Goal: Task Accomplishment & Management: Complete application form

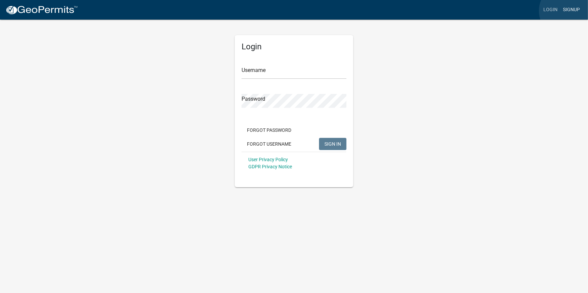
click at [567, 11] on link "Signup" at bounding box center [571, 9] width 22 height 13
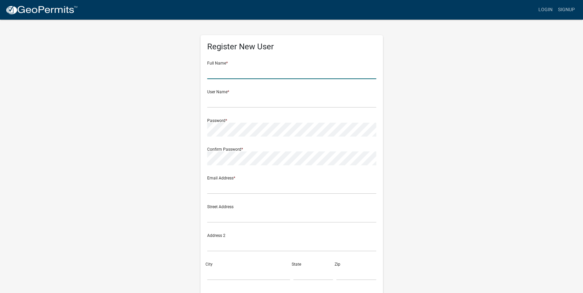
click at [239, 73] on input "text" at bounding box center [291, 72] width 169 height 14
click at [258, 72] on input "text" at bounding box center [291, 72] width 169 height 14
type input "[PERSON_NAME]"
type input "Maroneytj"
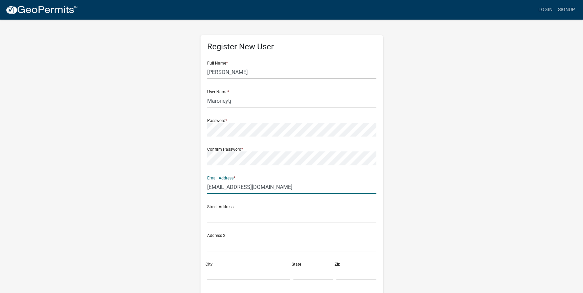
type input "[EMAIL_ADDRESS][DOMAIN_NAME]"
type input "1"
type input "PO 2155"
type input "[GEOGRAPHIC_DATA]"
type input "SC"
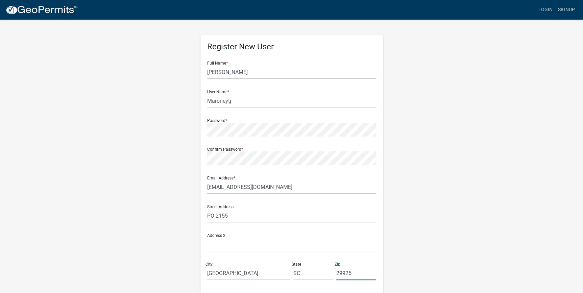
type input "29925"
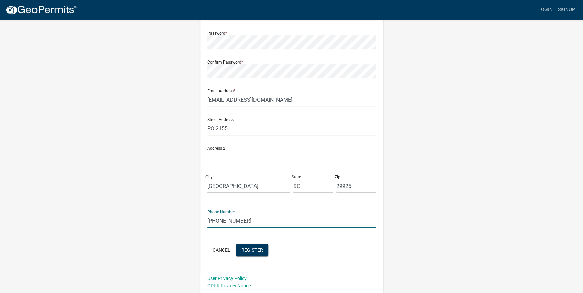
type input "[PHONE_NUMBER]"
click at [253, 245] on button "Register" at bounding box center [252, 250] width 32 height 12
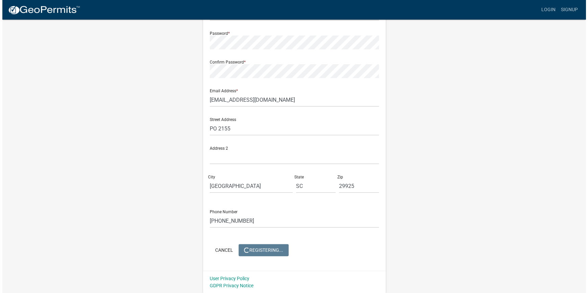
scroll to position [0, 0]
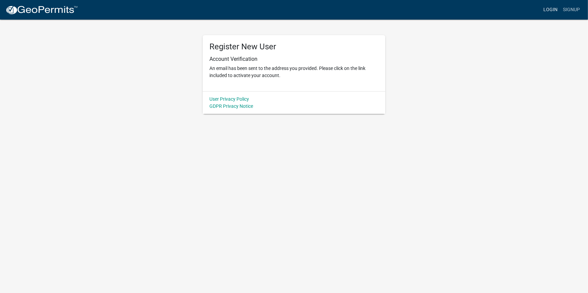
click at [555, 9] on link "Login" at bounding box center [551, 9] width 20 height 13
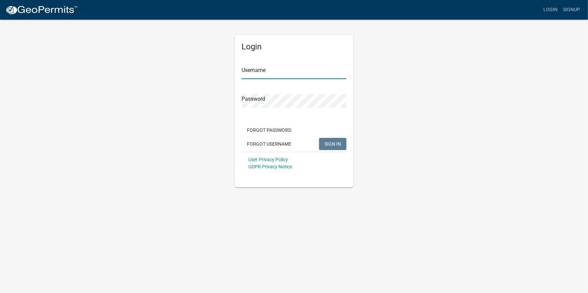
click at [298, 77] on input "Username" at bounding box center [294, 72] width 105 height 14
type input "maroneytj"
click at [319, 138] on button "SIGN IN" at bounding box center [332, 144] width 27 height 12
